Goal: Task Accomplishment & Management: Complete application form

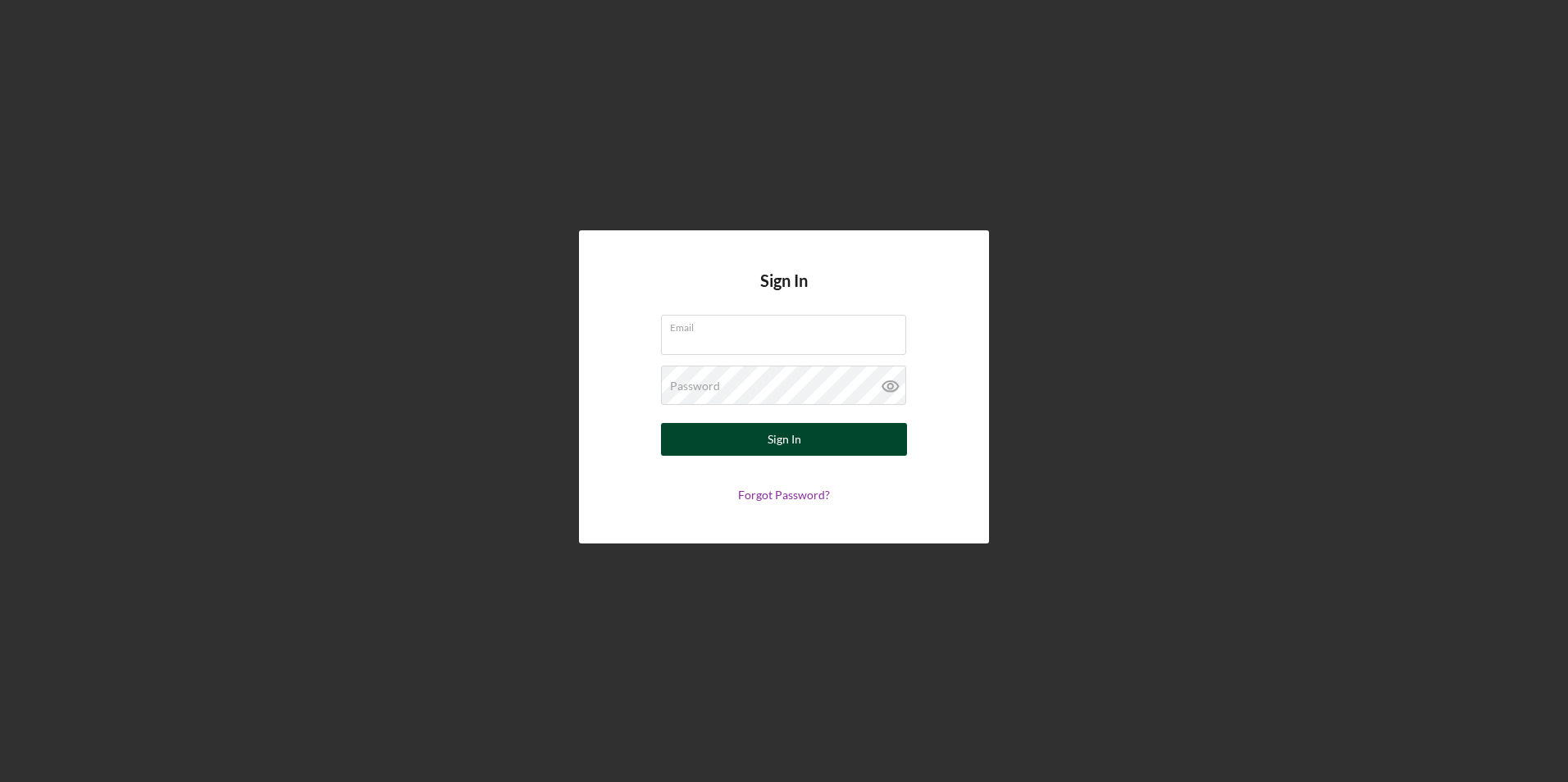
type input "[EMAIL_ADDRESS][DOMAIN_NAME]"
click at [750, 440] on button "Sign In" at bounding box center [784, 439] width 246 height 33
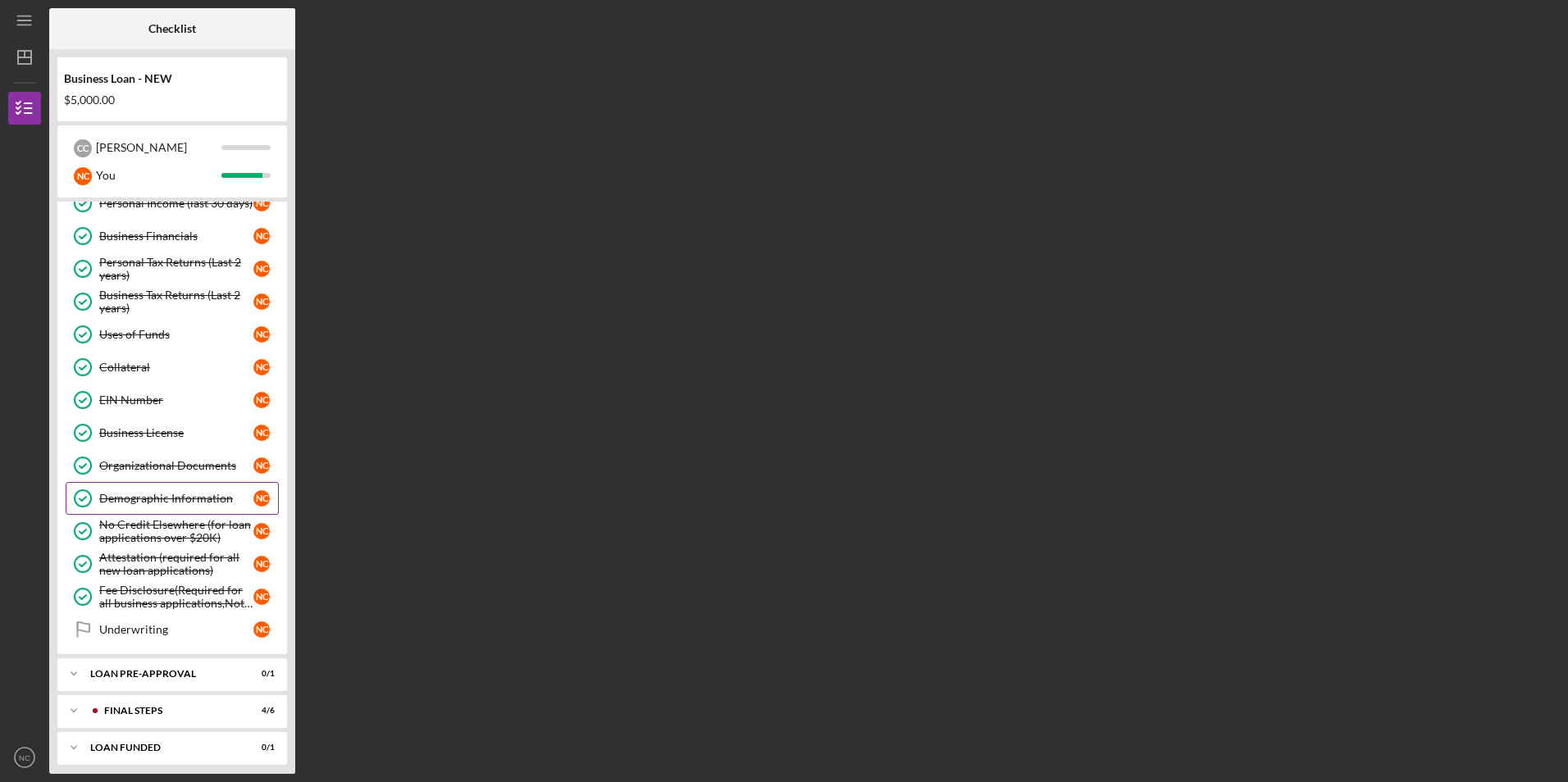
scroll to position [162, 0]
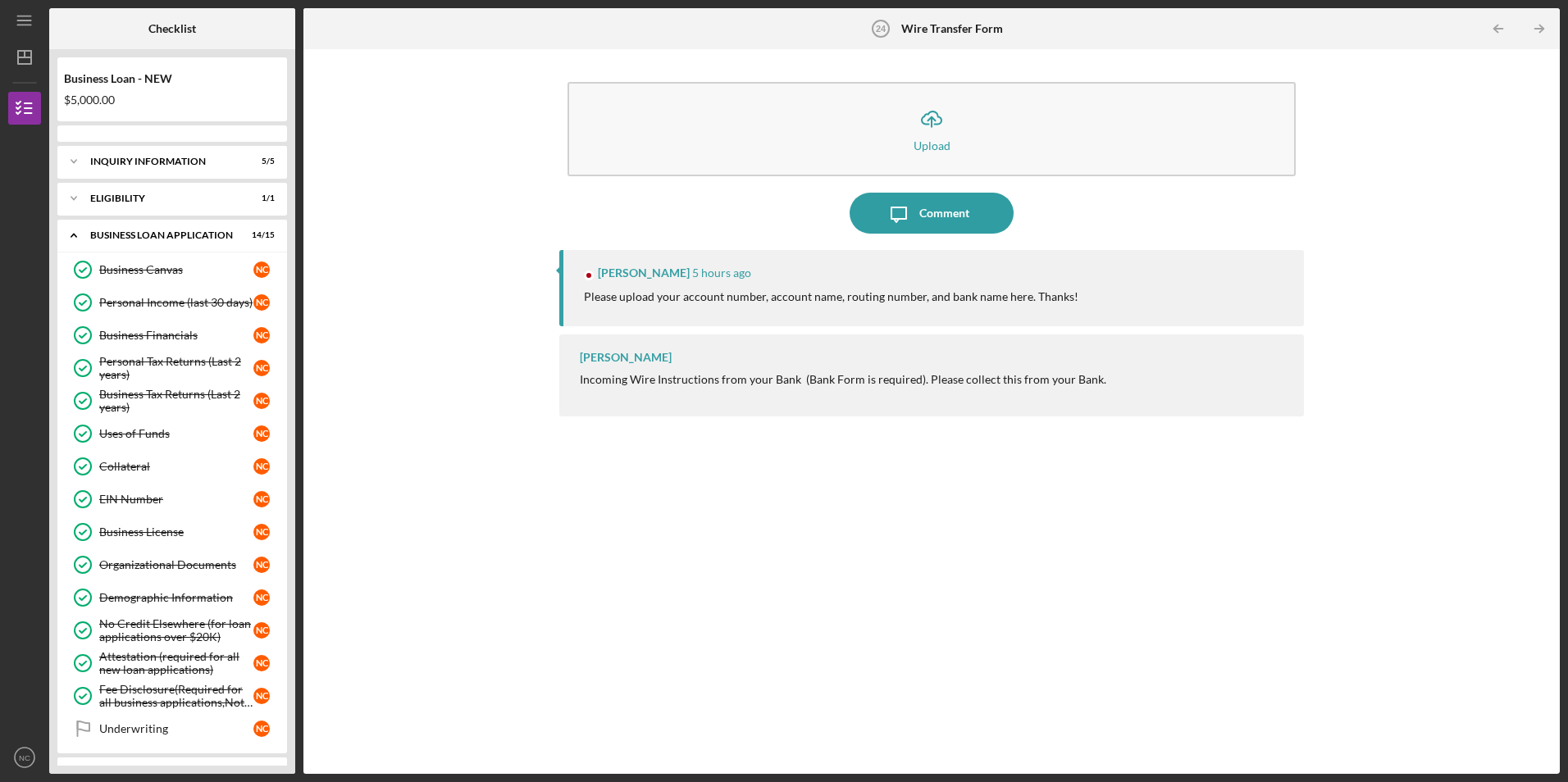
scroll to position [312, 0]
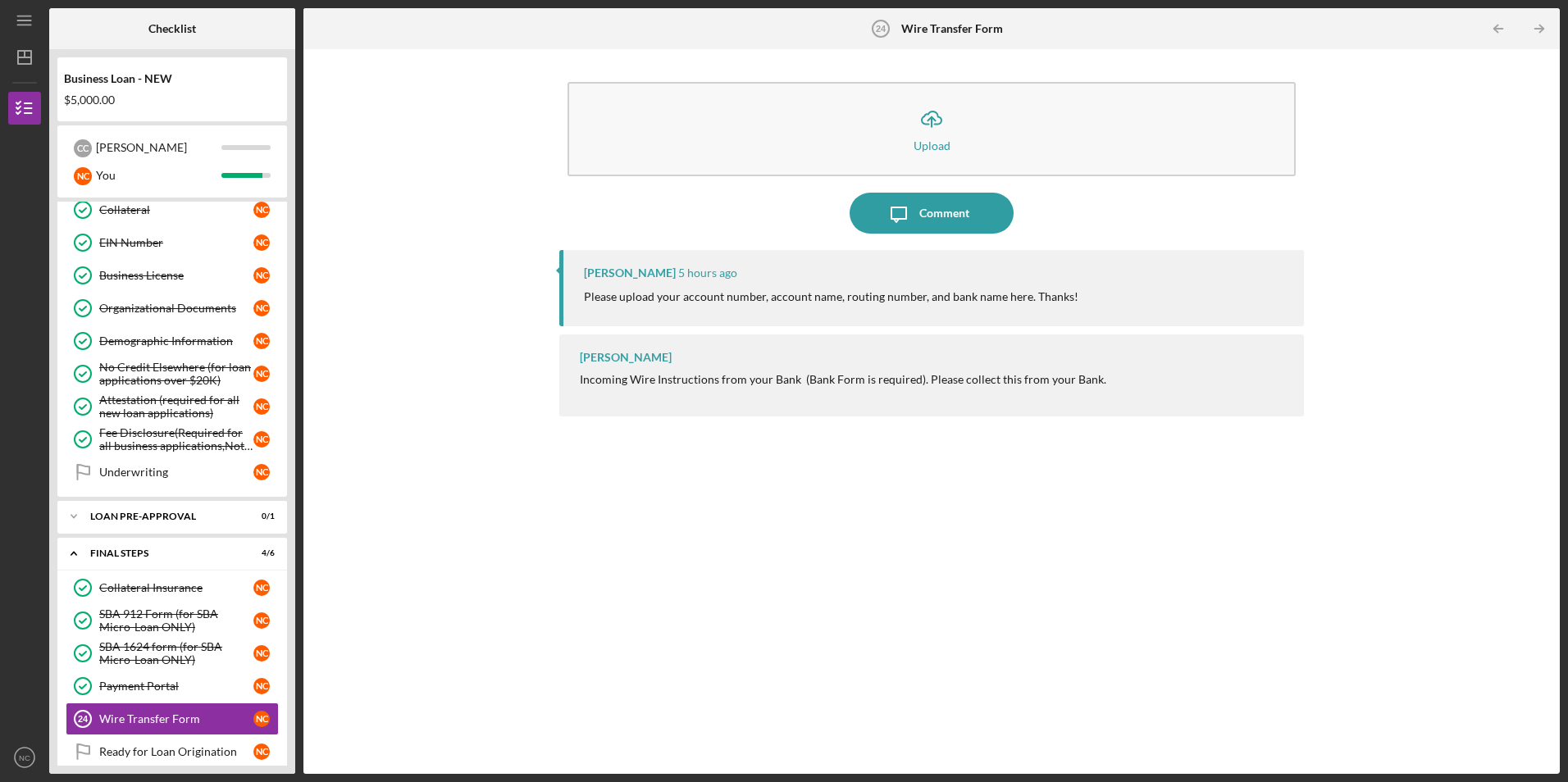
click at [865, 295] on p "Please upload your account number, account name, routing number, and bank name …" at bounding box center [831, 296] width 494 height 18
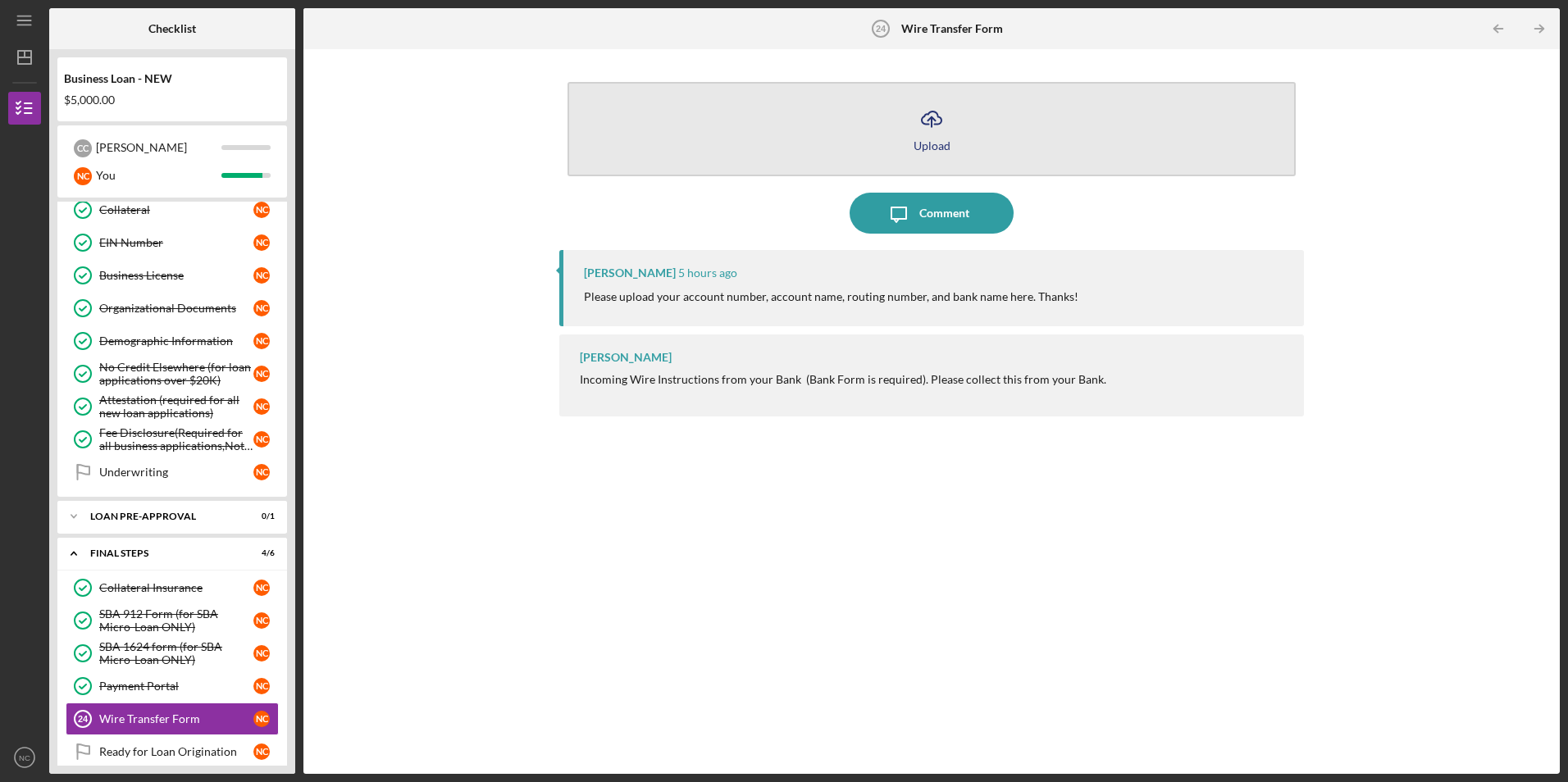
click at [937, 117] on icon "Icon/Upload" at bounding box center [932, 118] width 41 height 41
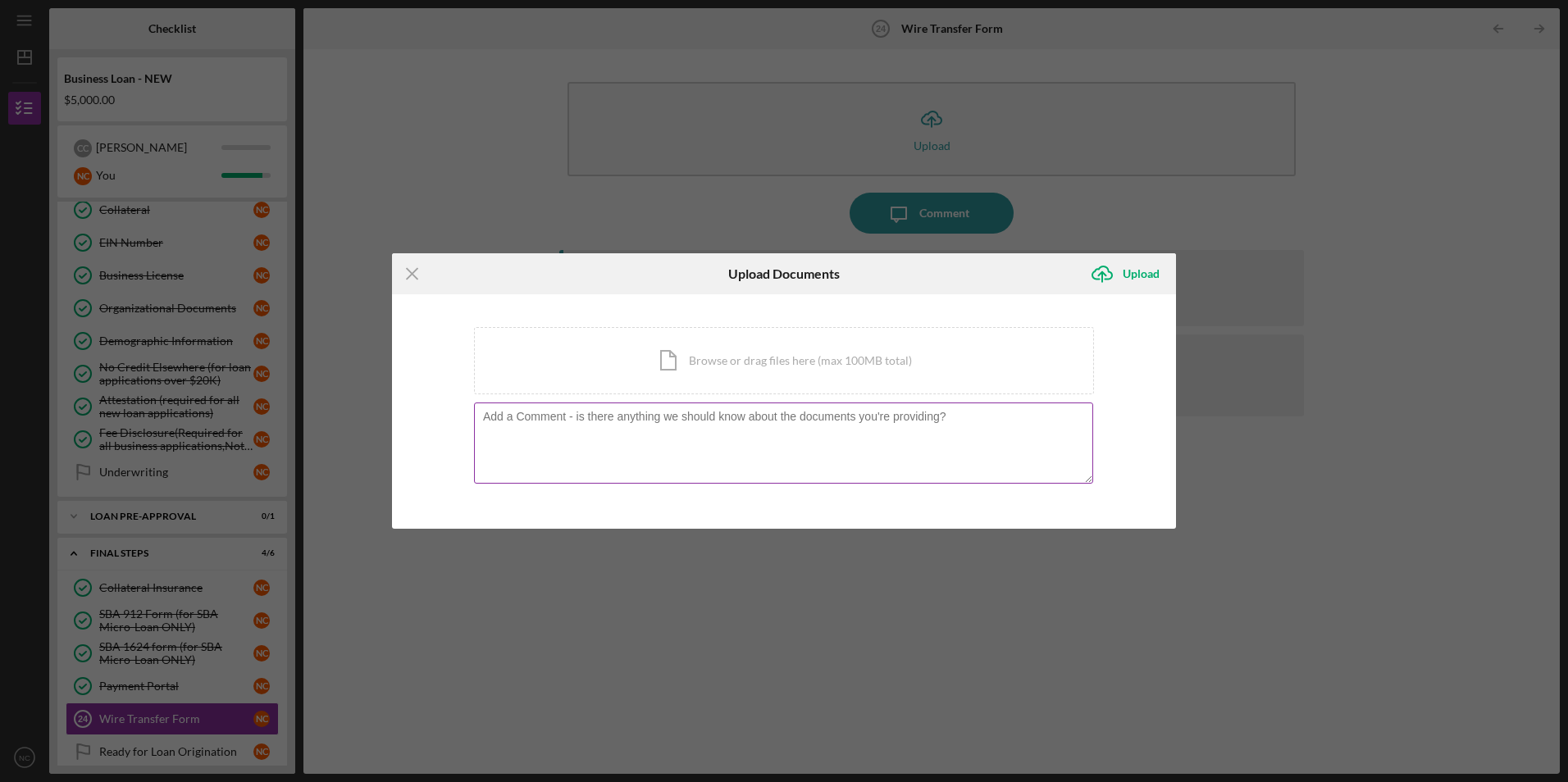
click at [549, 430] on textarea at bounding box center [784, 443] width 619 height 81
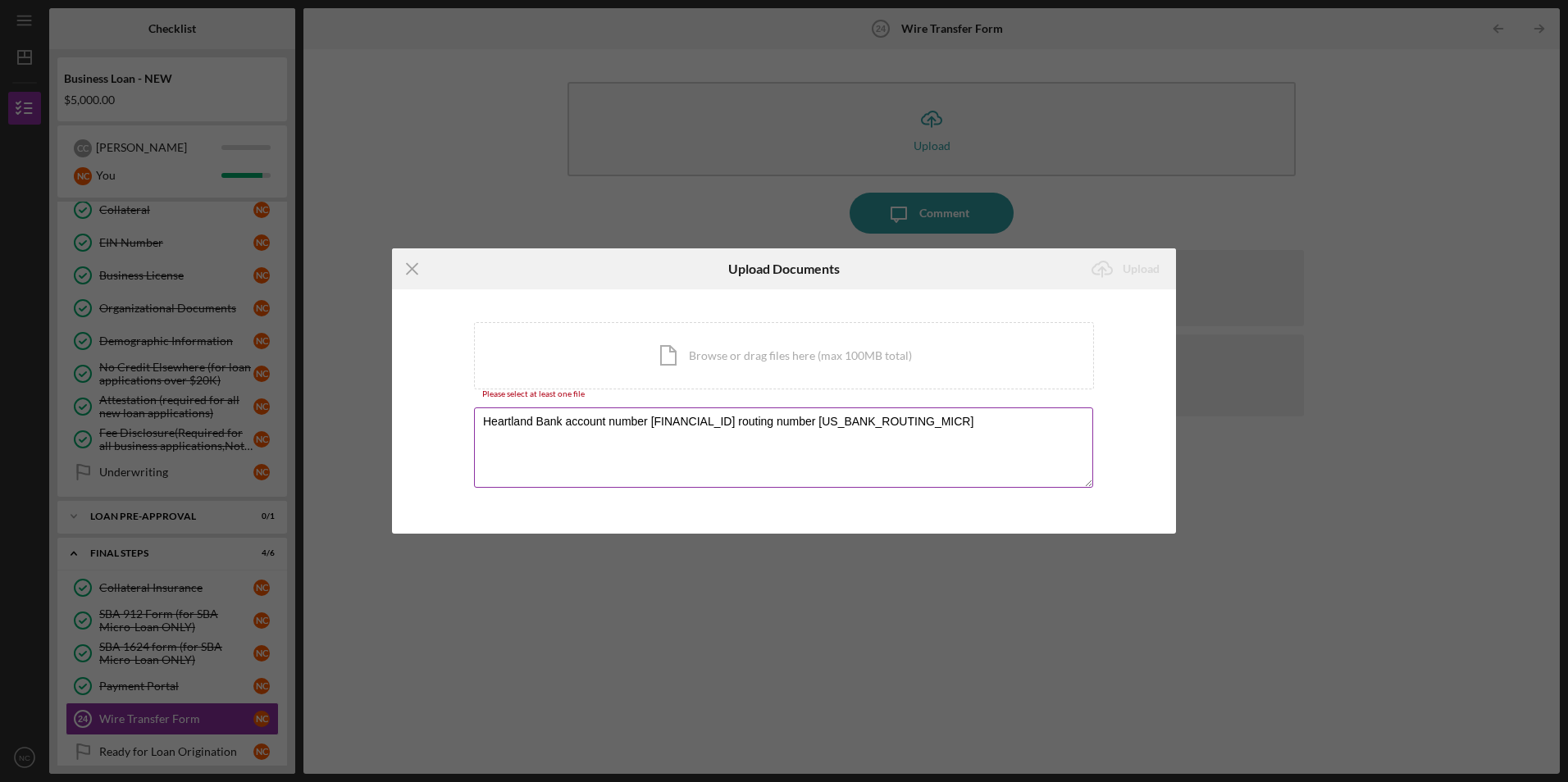
click at [911, 448] on textarea "Heartland Bank account number 1001007176 routing number 071112066" at bounding box center [784, 448] width 619 height 81
type textarea "Heartland Bank account number 1001007176 routing number 071112066"
click at [897, 412] on label at bounding box center [787, 412] width 610 height 7
click at [897, 412] on textarea "Heartland Bank account number 1001007176 routing number 071112066" at bounding box center [784, 448] width 619 height 81
click at [564, 391] on div "Please select at least one file" at bounding box center [784, 394] width 620 height 10
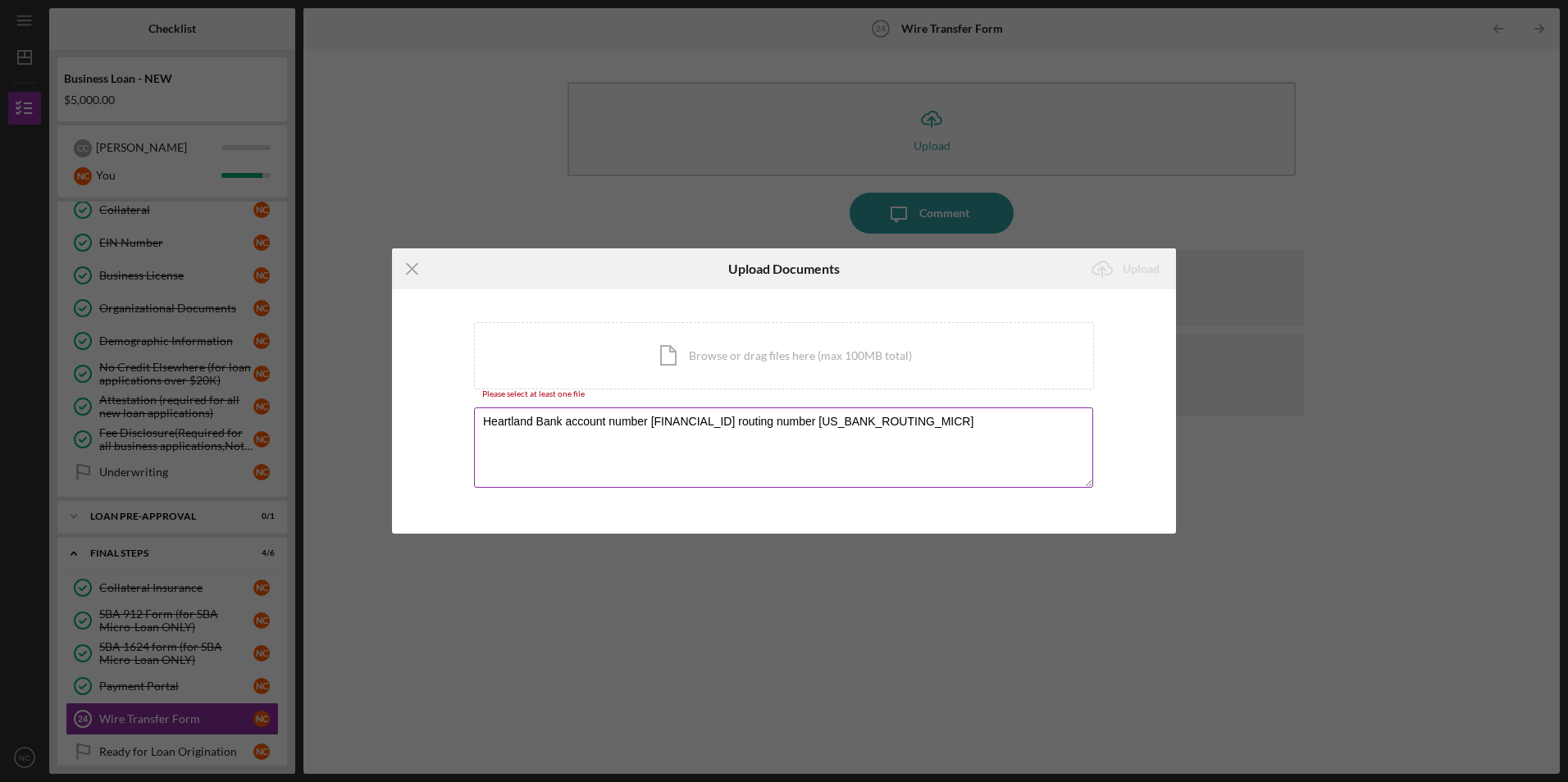
drag, startPoint x: 870, startPoint y: 416, endPoint x: 478, endPoint y: 420, distance: 392.0
click at [478, 420] on textarea "Heartland Bank account number 1001007176 routing number 071112066" at bounding box center [784, 448] width 619 height 81
click at [388, 269] on div "Icon/Menu Close Upload Documents Icon/Upload Upload You're uploading documents …" at bounding box center [784, 391] width 1568 height 782
click at [407, 267] on icon "Icon/Menu Close" at bounding box center [412, 268] width 41 height 41
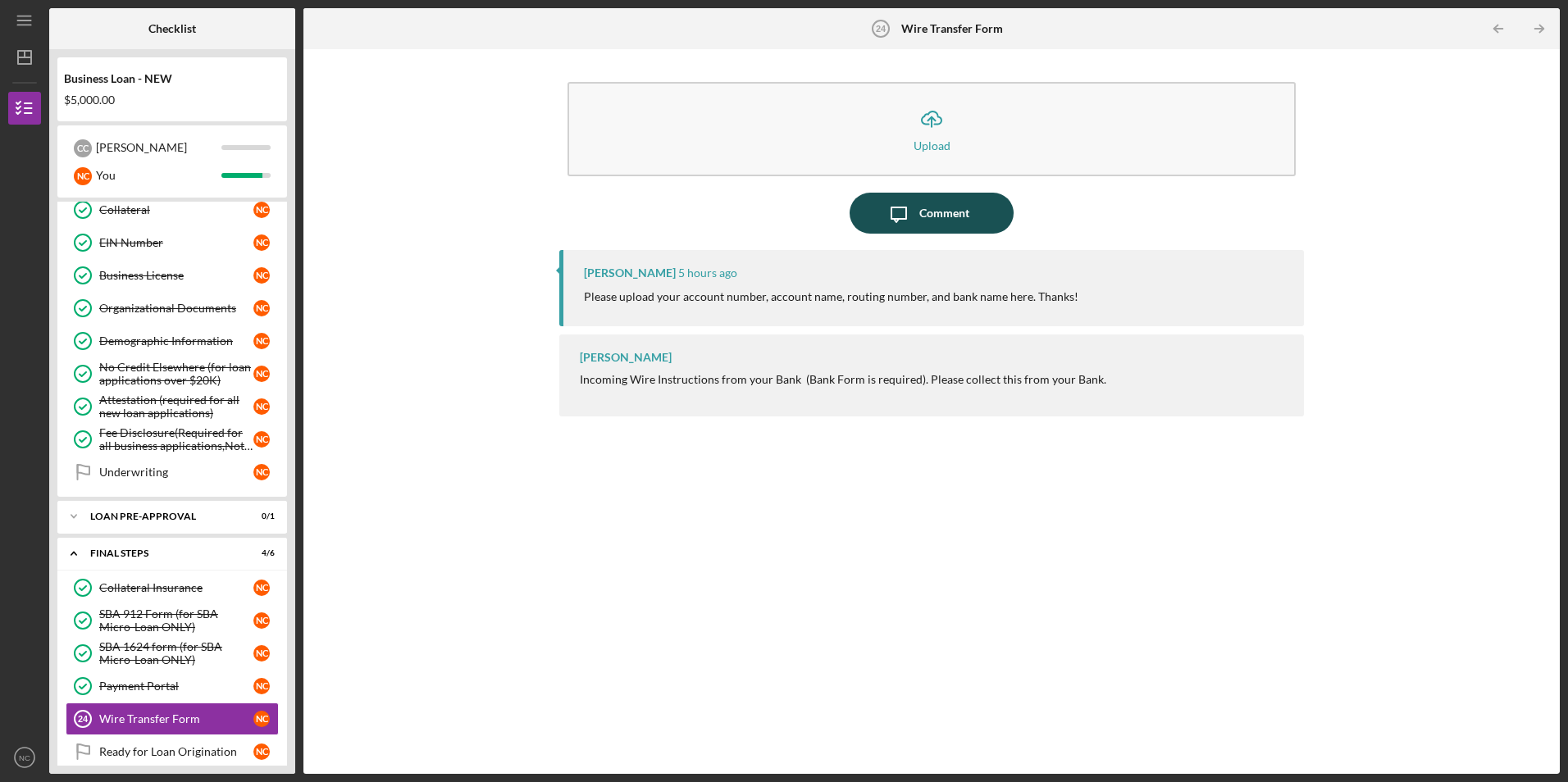
click at [949, 203] on div "Comment" at bounding box center [944, 213] width 50 height 41
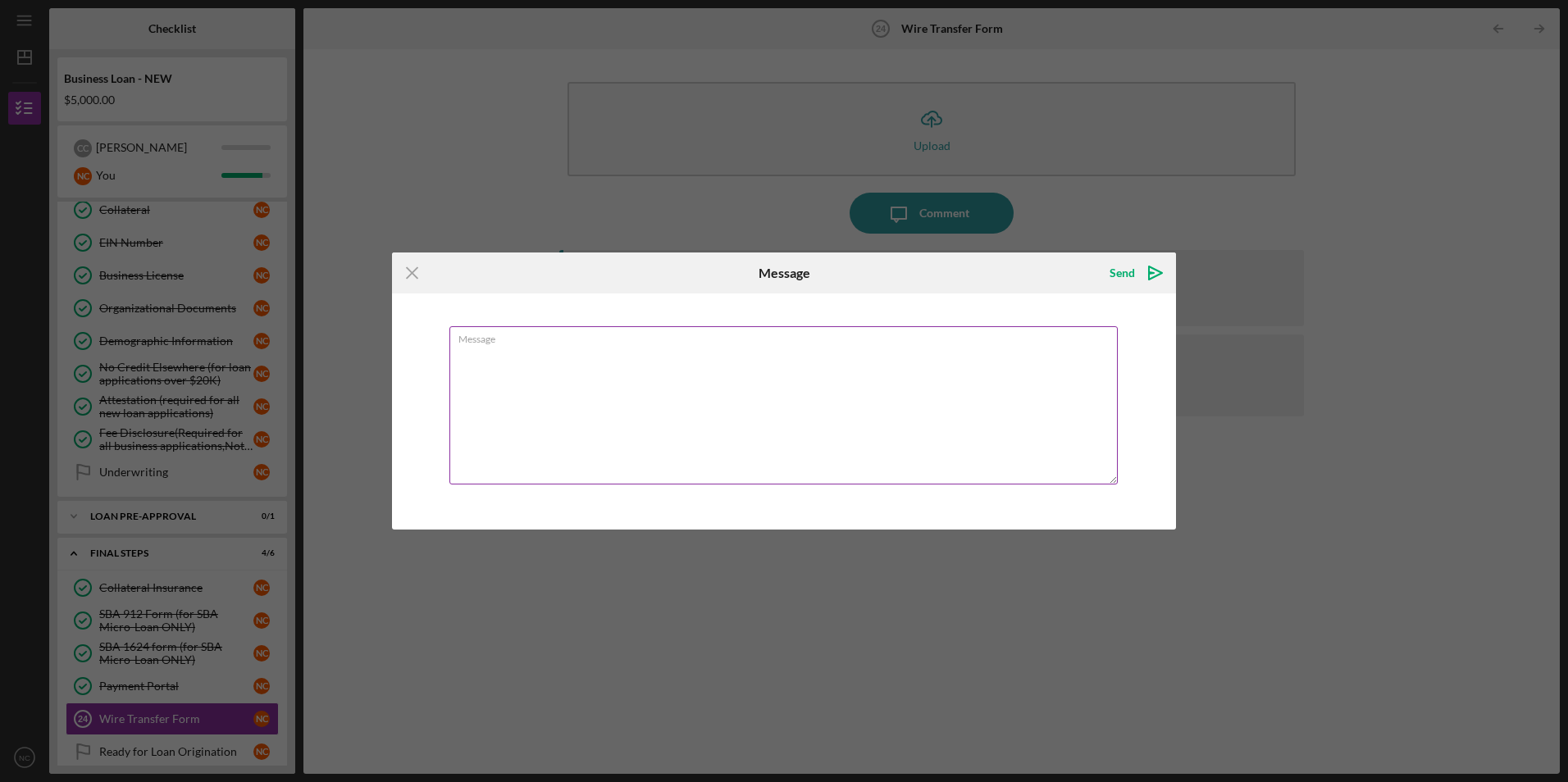
click at [735, 347] on textarea "Message" at bounding box center [783, 405] width 668 height 159
click at [546, 343] on label "Message" at bounding box center [788, 336] width 660 height 18
click at [546, 343] on textarea "Heartland Bank account number 1001007176 routing number 071112066" at bounding box center [783, 405] width 668 height 159
click at [542, 349] on textarea "Heartland Bank account number 1001007176 routing number 071112066" at bounding box center [783, 405] width 668 height 159
type textarea "Heartland Bank and Trust account number 1001007176 routing number 071112066"
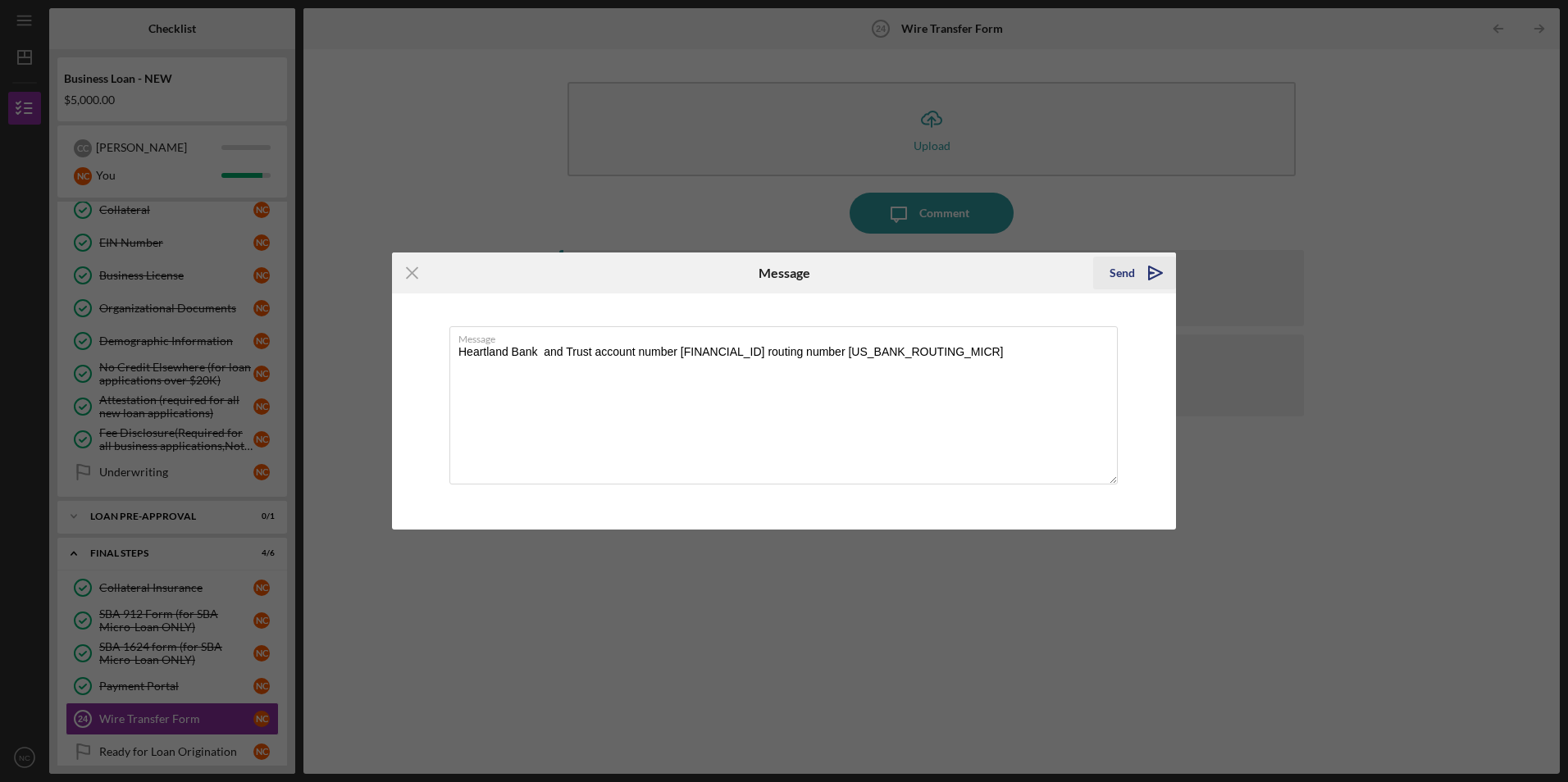
click at [1112, 271] on div "Send" at bounding box center [1122, 273] width 25 height 33
